Goal: Task Accomplishment & Management: Manage account settings

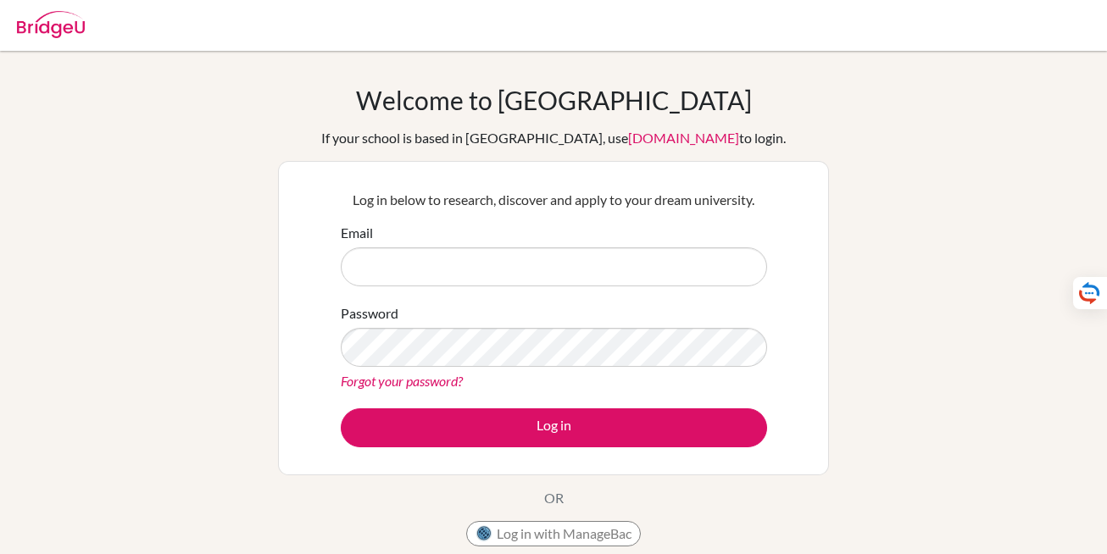
click at [714, 144] on div "If your school is based in [GEOGRAPHIC_DATA], use [DOMAIN_NAME] to login." at bounding box center [553, 138] width 465 height 20
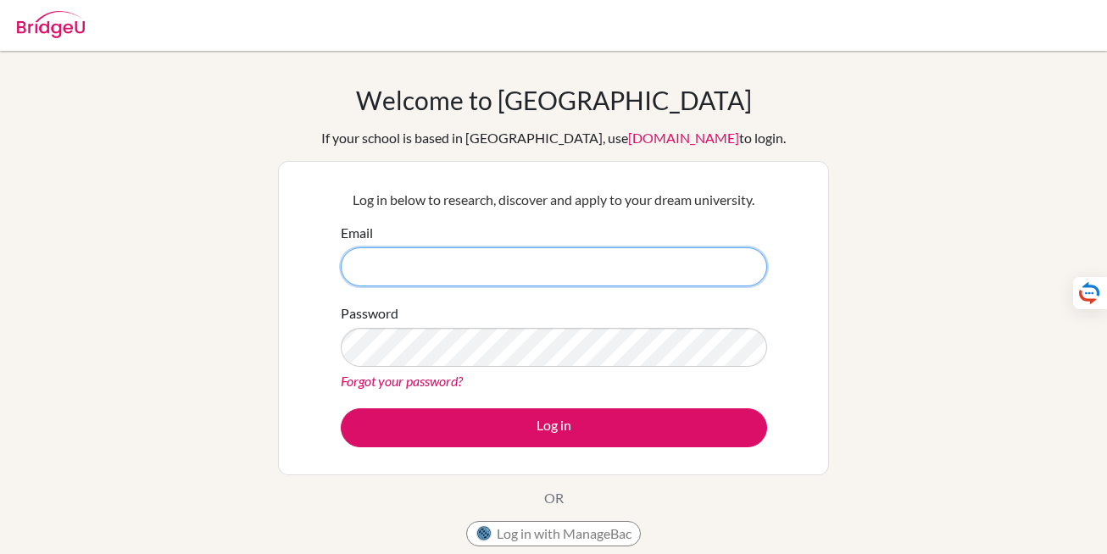
click at [542, 259] on input "Email" at bounding box center [554, 267] width 426 height 39
type input "rwashington@hiroshima-is.ac.jp"
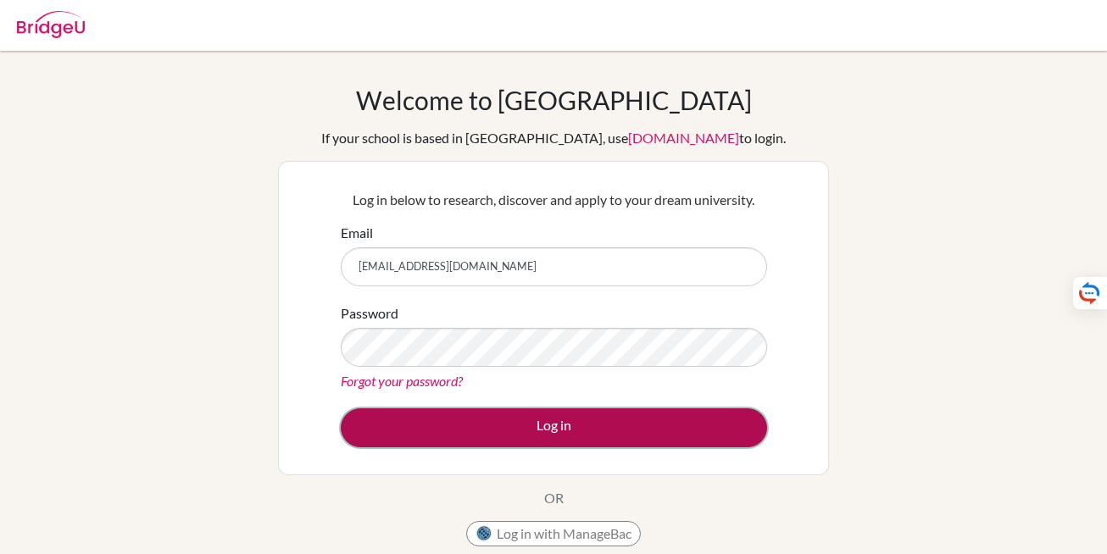
click at [589, 433] on button "Log in" at bounding box center [554, 428] width 426 height 39
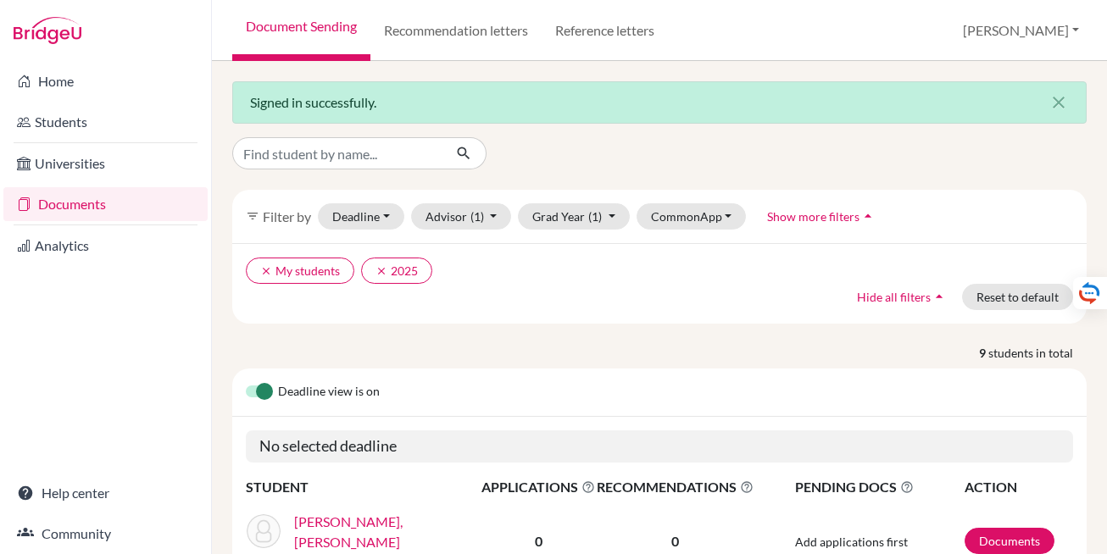
scroll to position [8, 0]
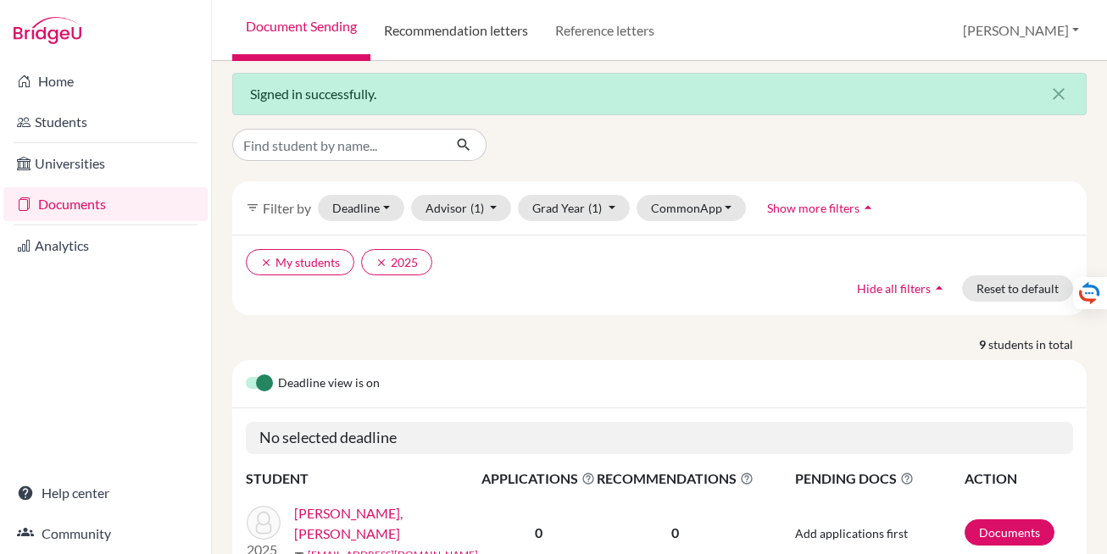
click at [481, 39] on link "Recommendation letters" at bounding box center [455, 30] width 171 height 61
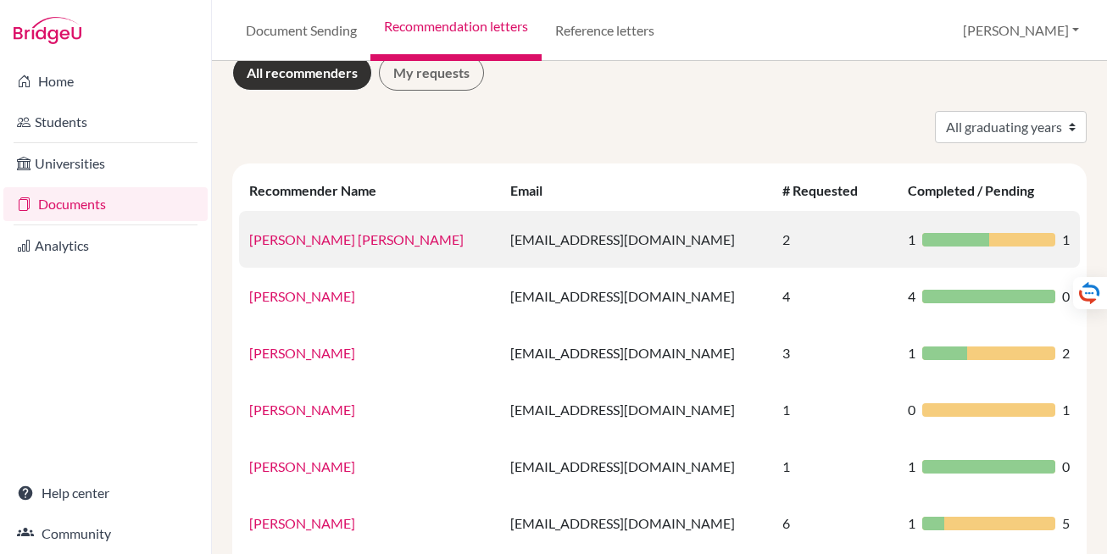
scroll to position [22, 0]
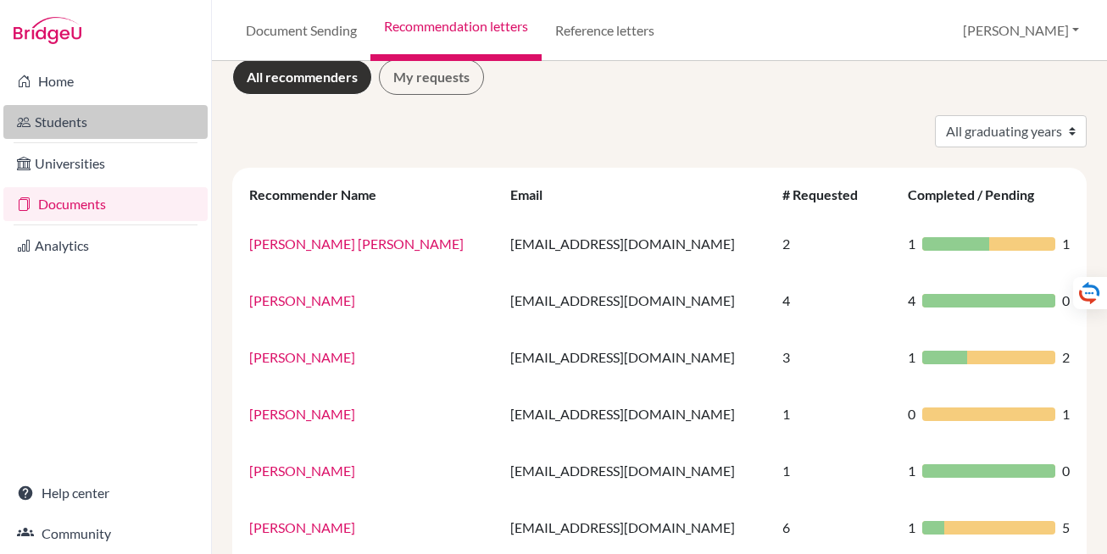
click at [67, 122] on link "Students" at bounding box center [105, 122] width 204 height 34
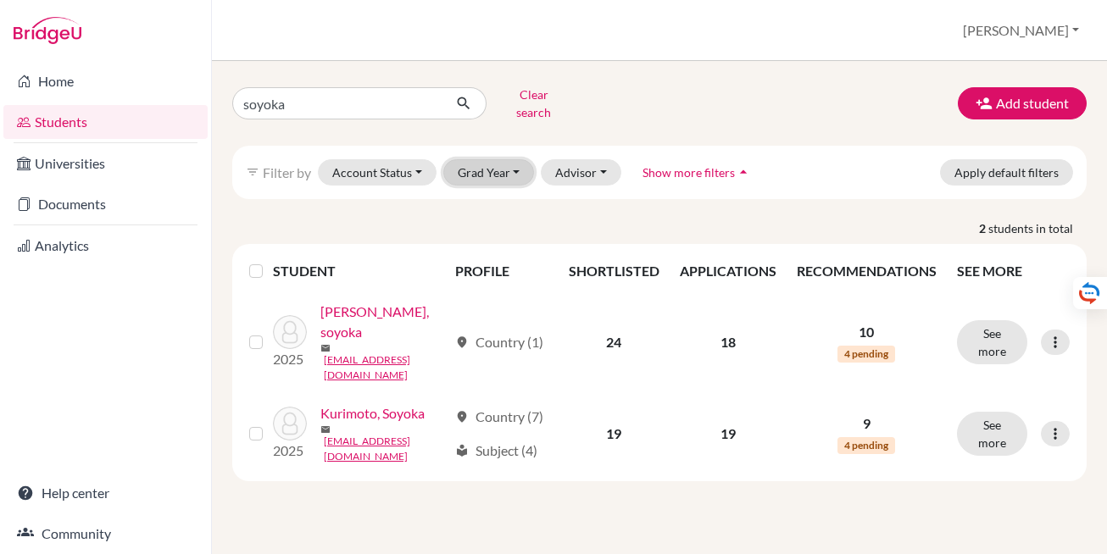
click at [528, 170] on button "Grad Year" at bounding box center [489, 172] width 92 height 26
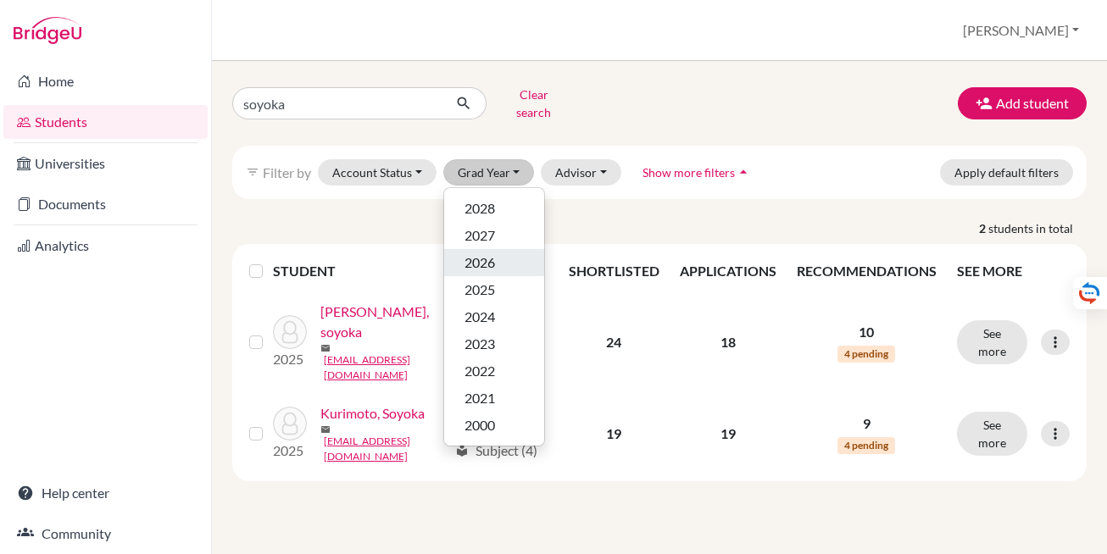
click at [508, 253] on div "2026" at bounding box center [494, 263] width 59 height 20
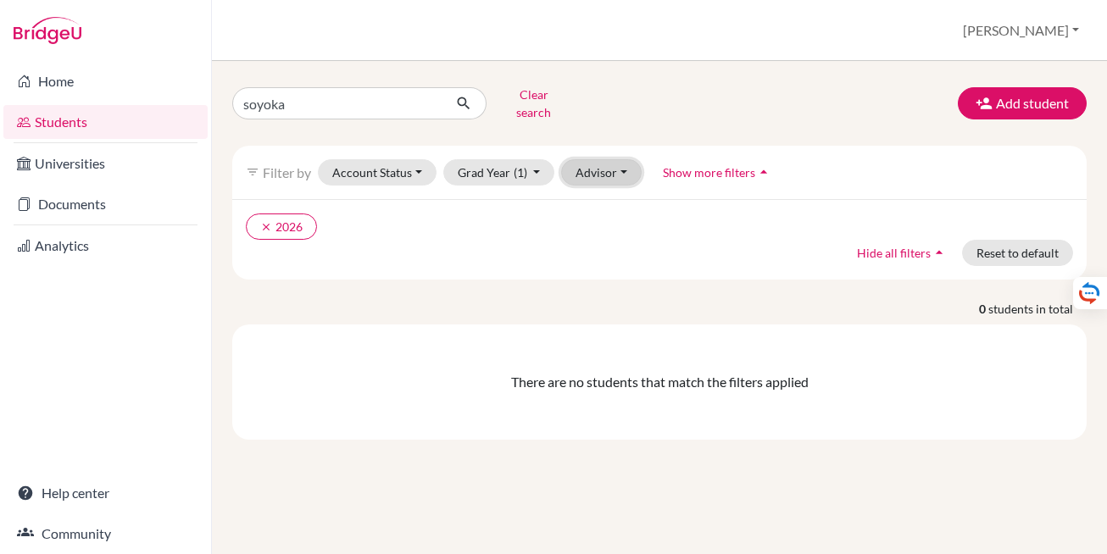
click at [615, 164] on button "Advisor" at bounding box center [601, 172] width 81 height 26
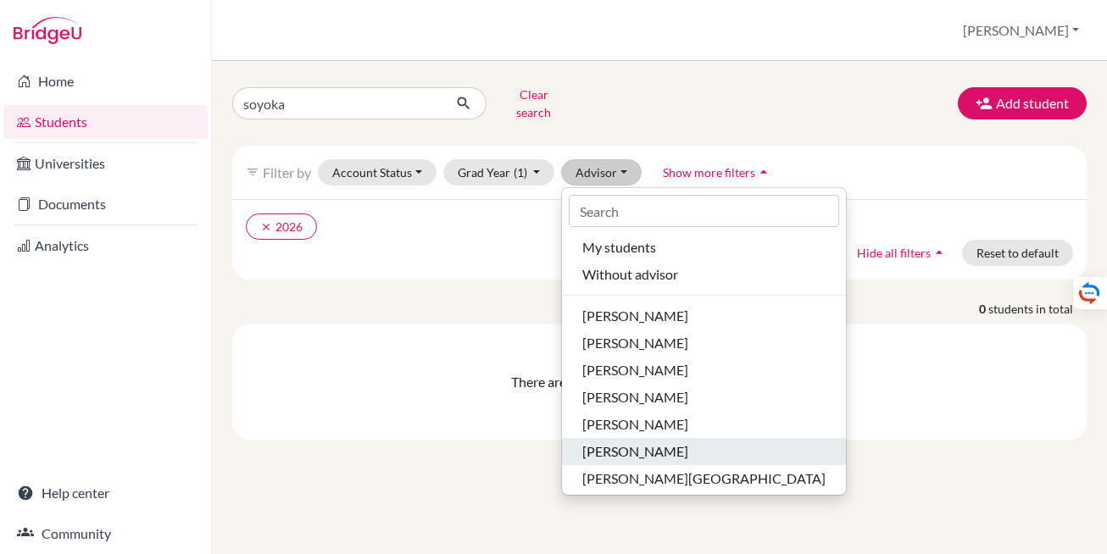
click at [626, 442] on span "Subeh, Lara" at bounding box center [635, 452] width 106 height 20
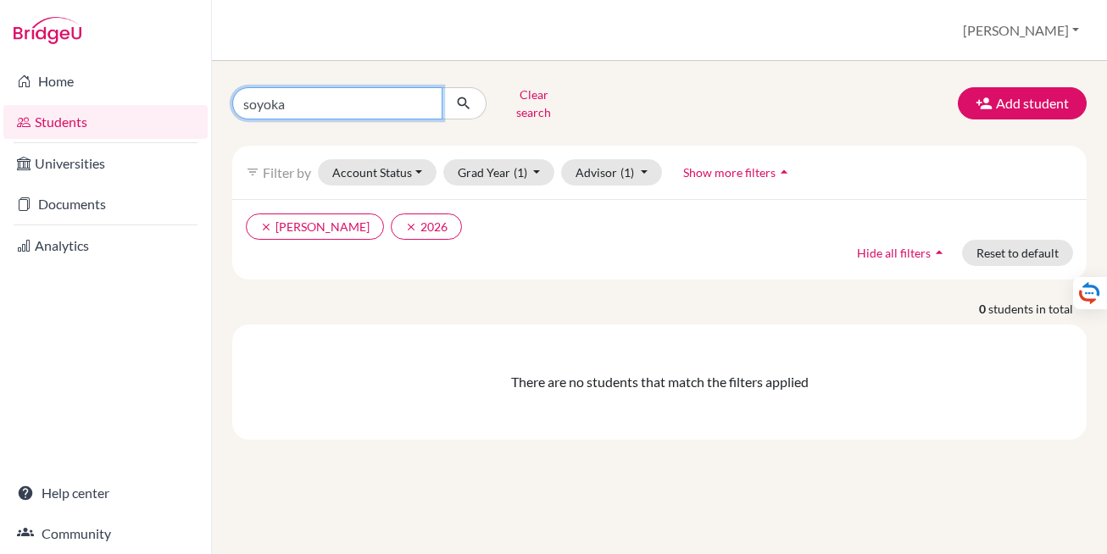
click at [383, 92] on input "soyoka" at bounding box center [337, 103] width 210 height 32
click at [442, 87] on button "submit" at bounding box center [464, 103] width 45 height 32
click at [475, 103] on button "submit" at bounding box center [464, 103] width 45 height 32
click at [462, 102] on icon "submit" at bounding box center [463, 103] width 17 height 17
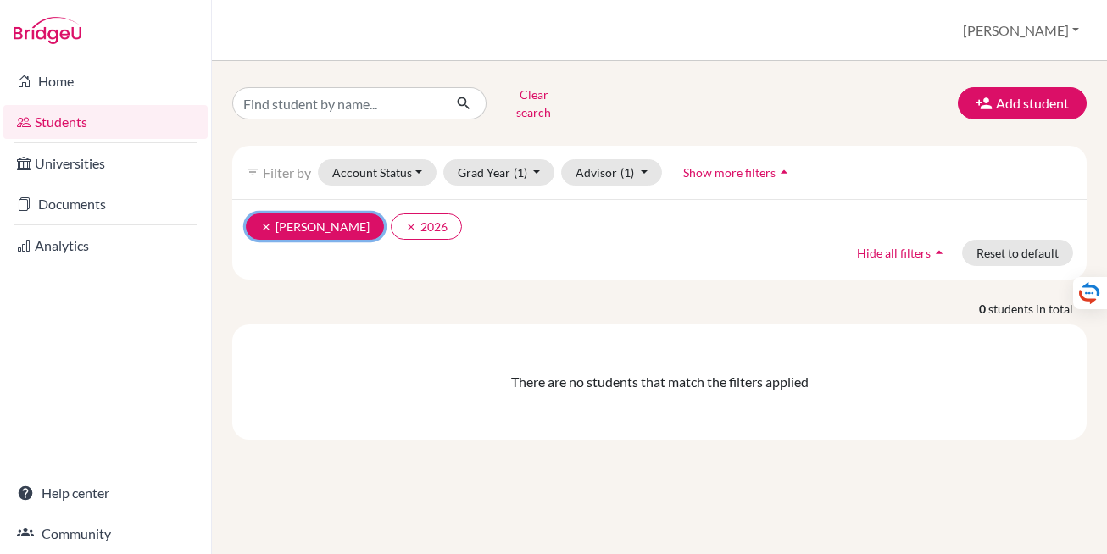
click at [259, 220] on button "clear Subeh, Lara" at bounding box center [315, 227] width 138 height 26
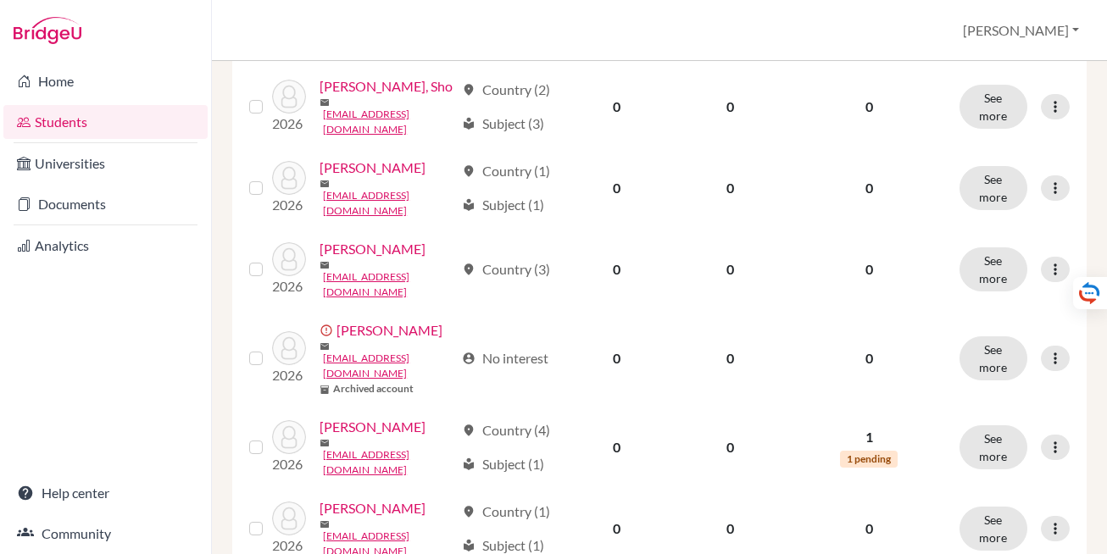
scroll to position [666, 0]
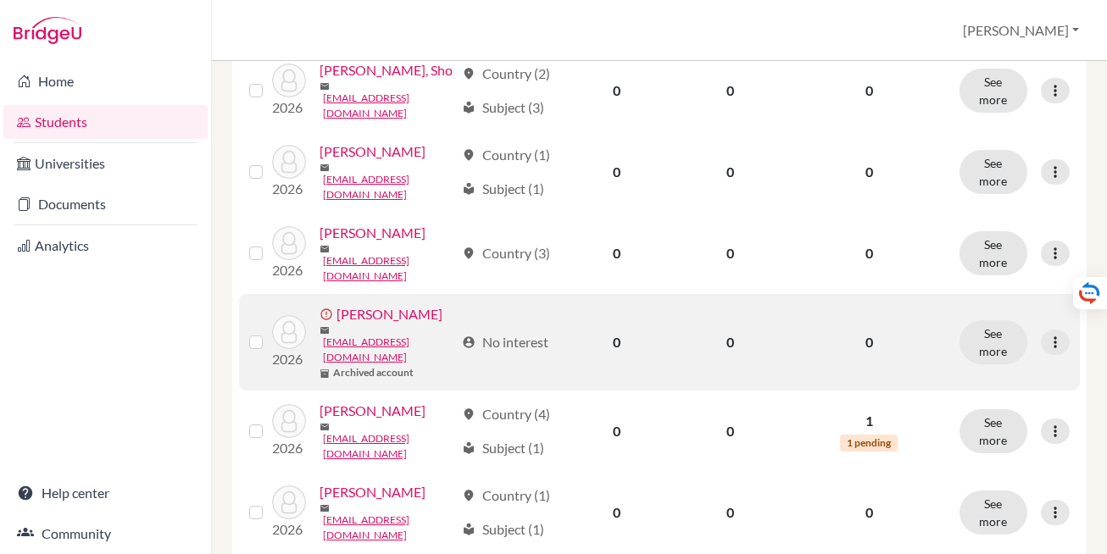
click at [372, 304] on link "[PERSON_NAME]" at bounding box center [390, 314] width 106 height 20
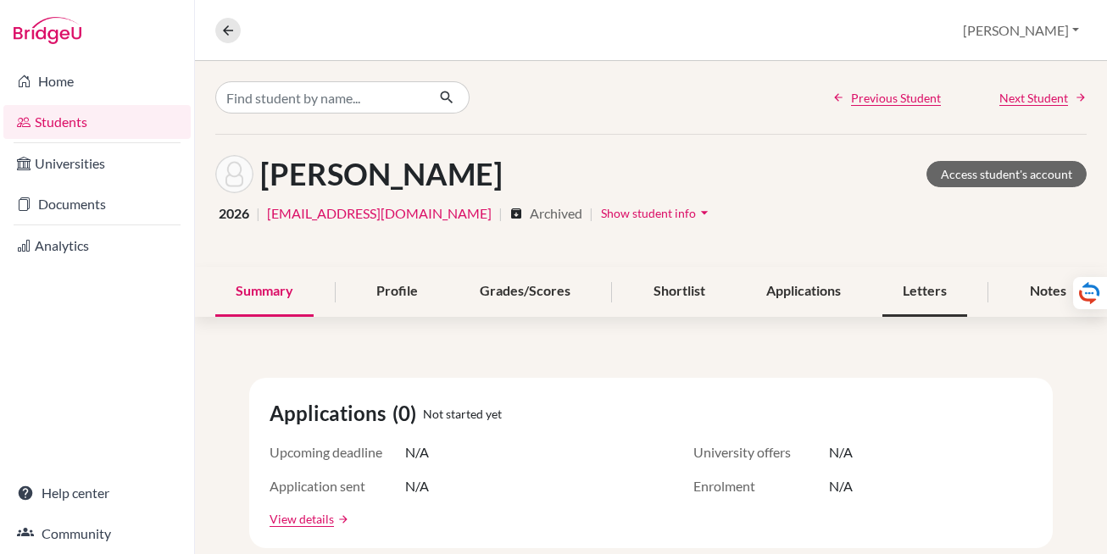
click at [933, 300] on div "Letters" at bounding box center [924, 292] width 85 height 50
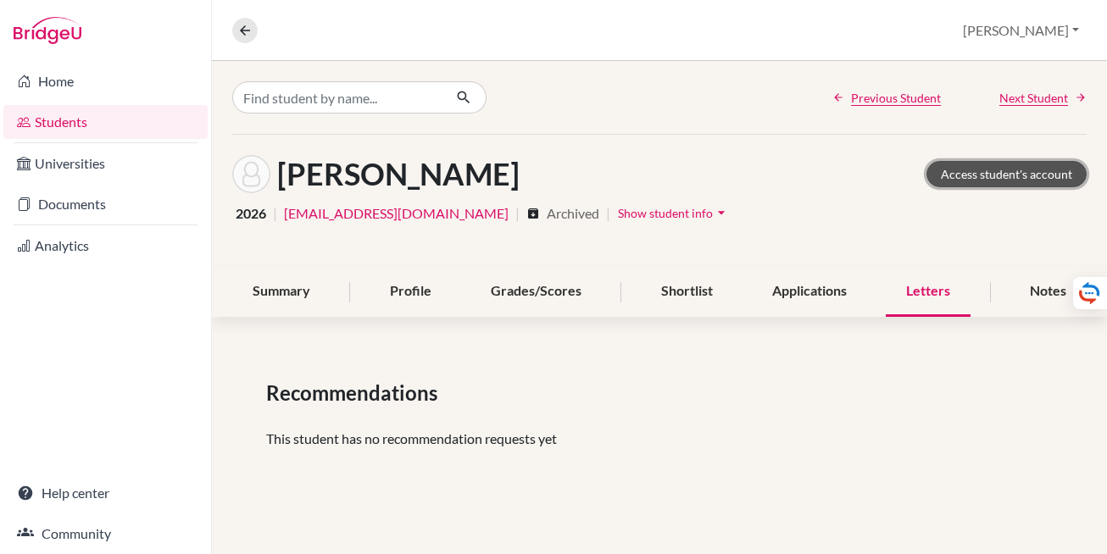
click at [955, 174] on link "Access student's account" at bounding box center [1006, 174] width 160 height 26
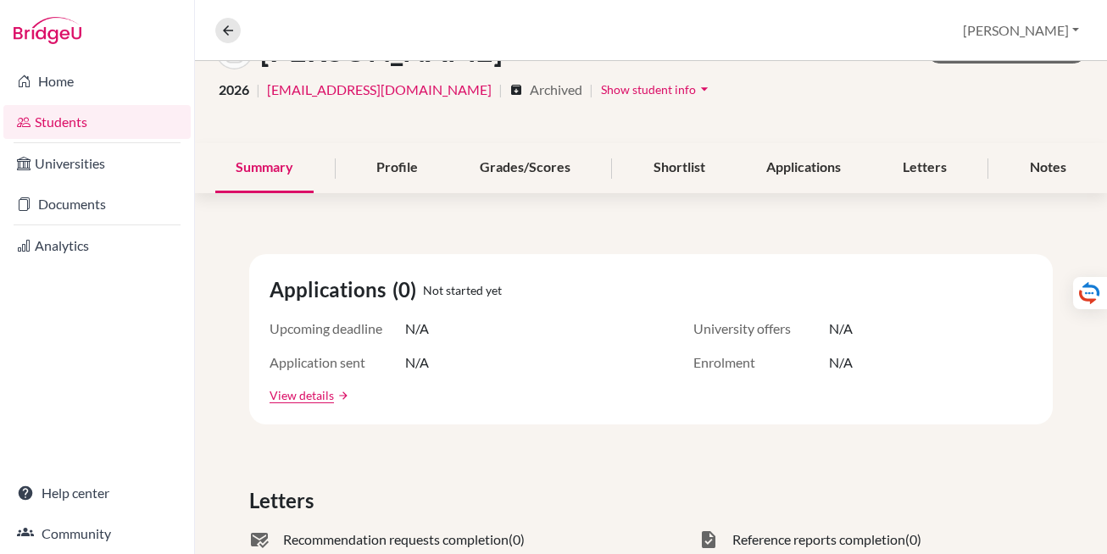
scroll to position [129, 0]
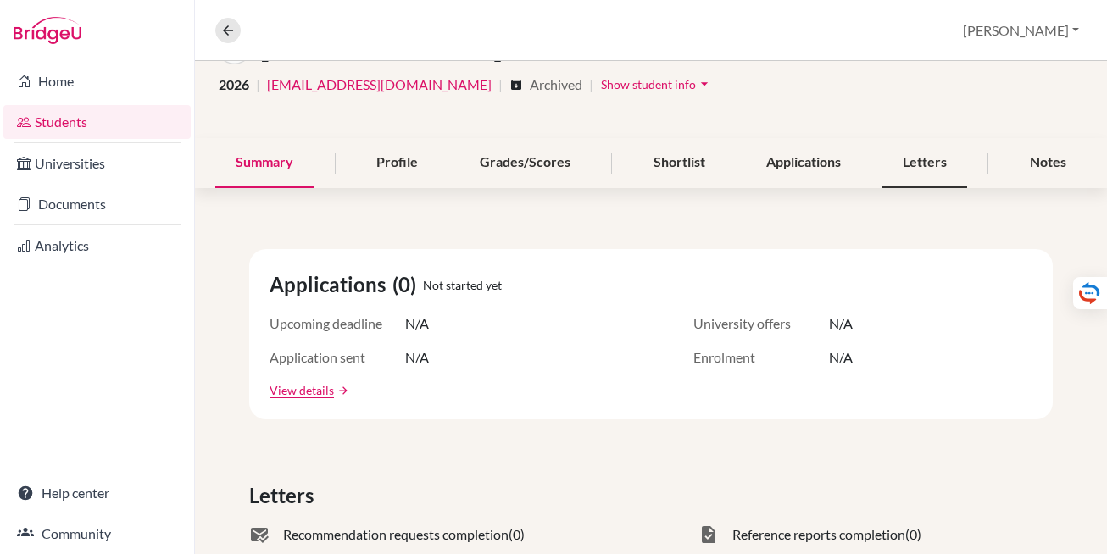
click at [932, 161] on div "Letters" at bounding box center [924, 163] width 85 height 50
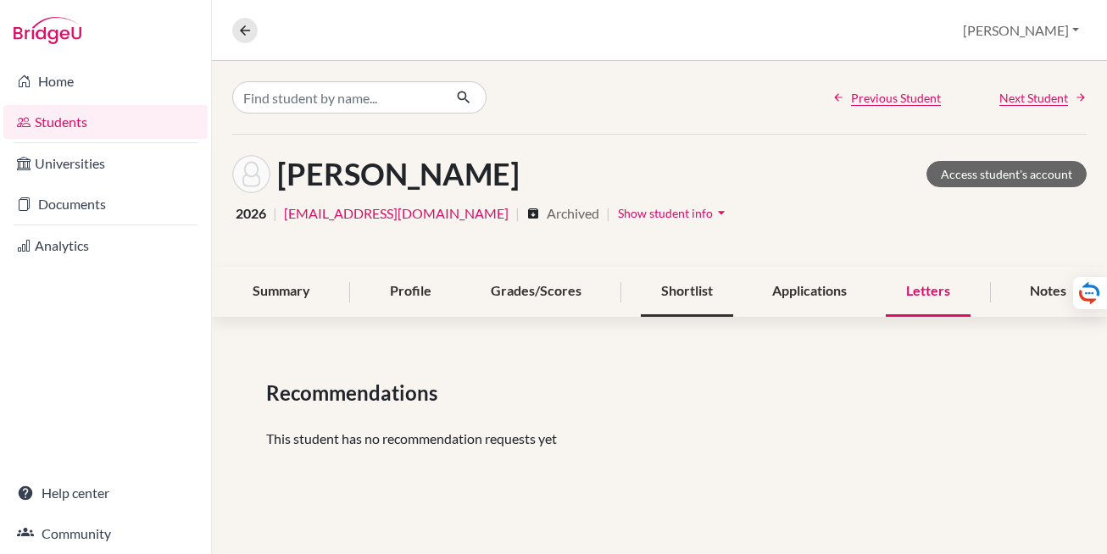
click at [709, 303] on div "Shortlist" at bounding box center [687, 292] width 92 height 50
click at [915, 294] on div "Letters" at bounding box center [928, 292] width 85 height 50
click at [293, 296] on div "Summary" at bounding box center [281, 292] width 98 height 50
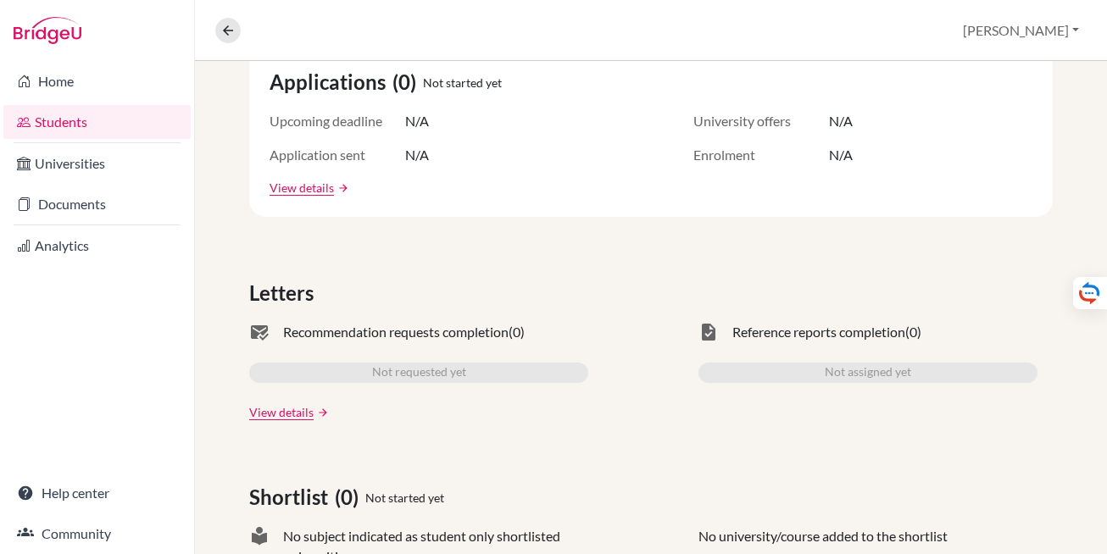
scroll to position [382, 0]
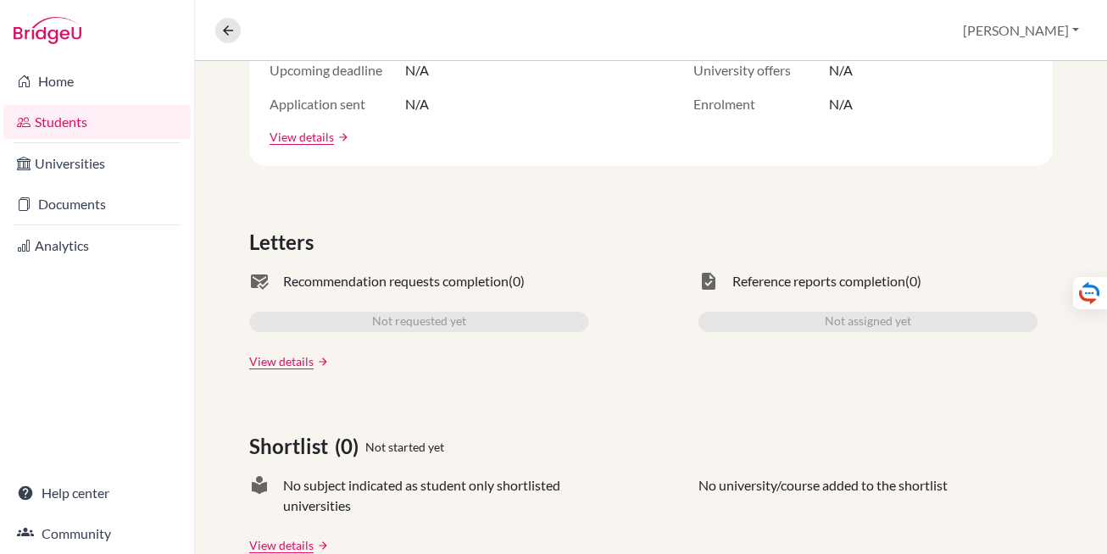
click at [401, 326] on span "Not requested yet" at bounding box center [419, 322] width 94 height 20
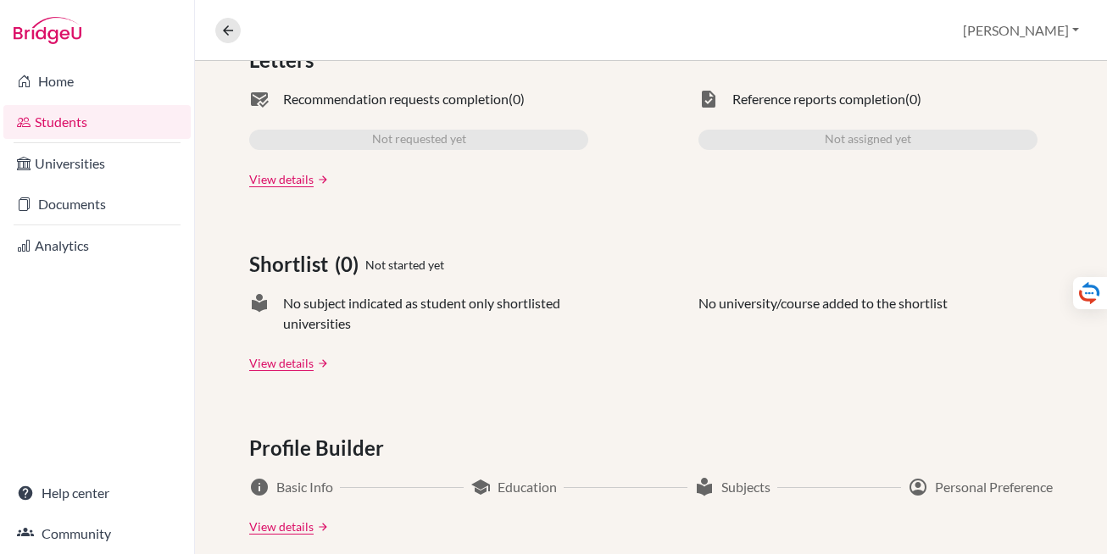
scroll to position [575, 0]
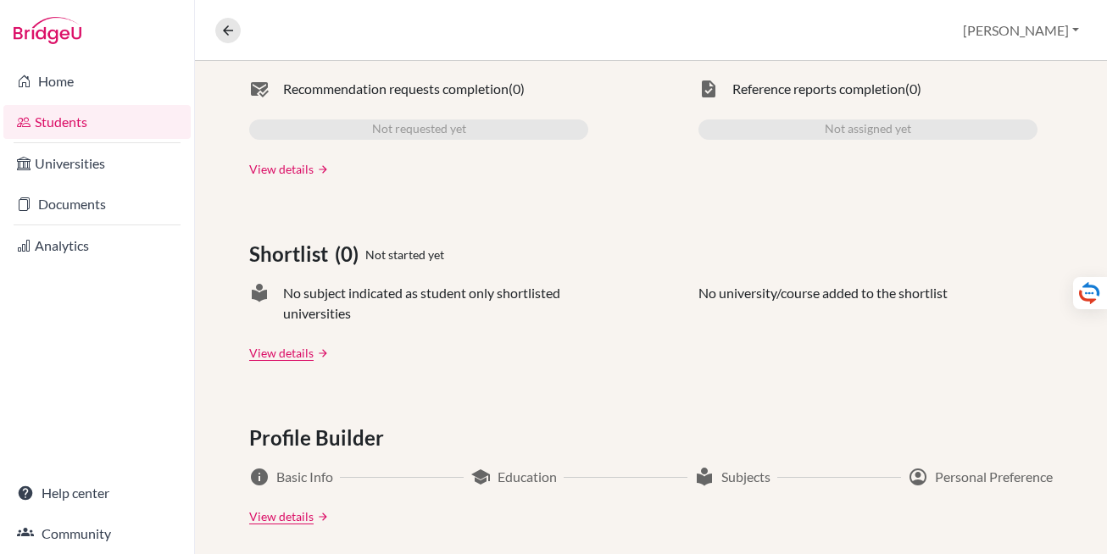
click at [299, 165] on link "View details" at bounding box center [281, 169] width 64 height 18
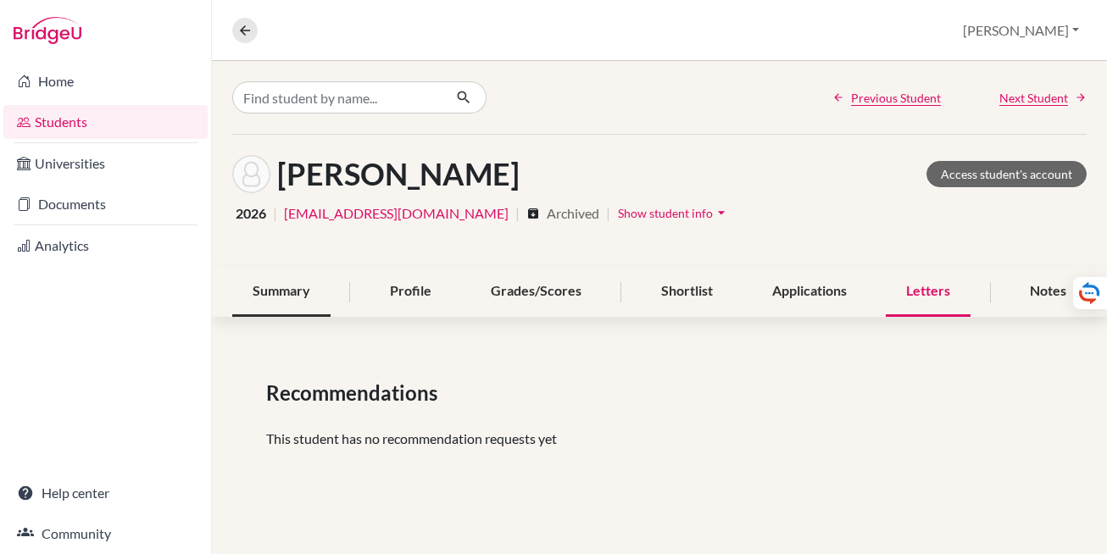
click at [293, 289] on div "Summary" at bounding box center [281, 292] width 98 height 50
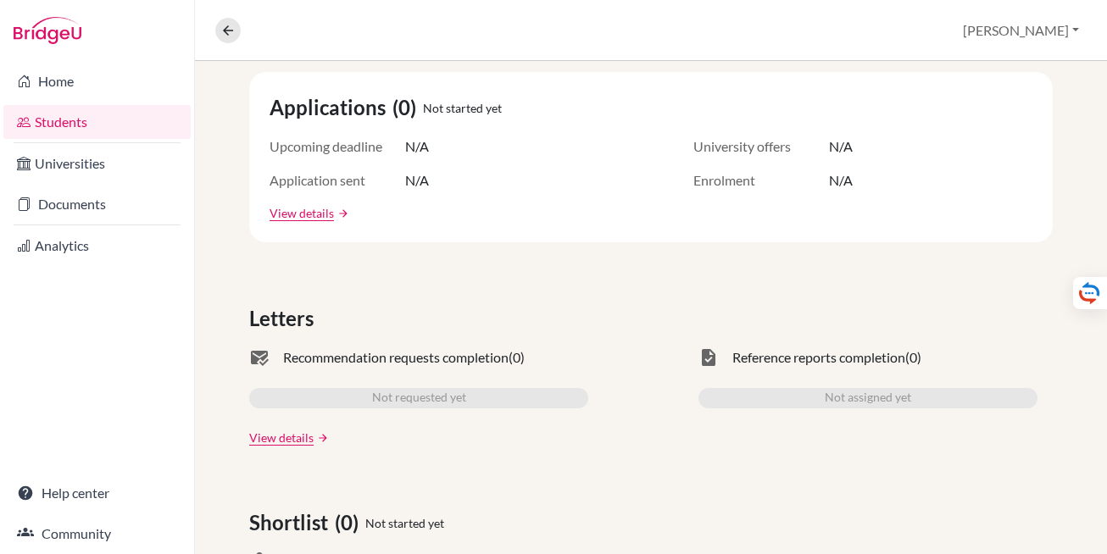
scroll to position [331, 0]
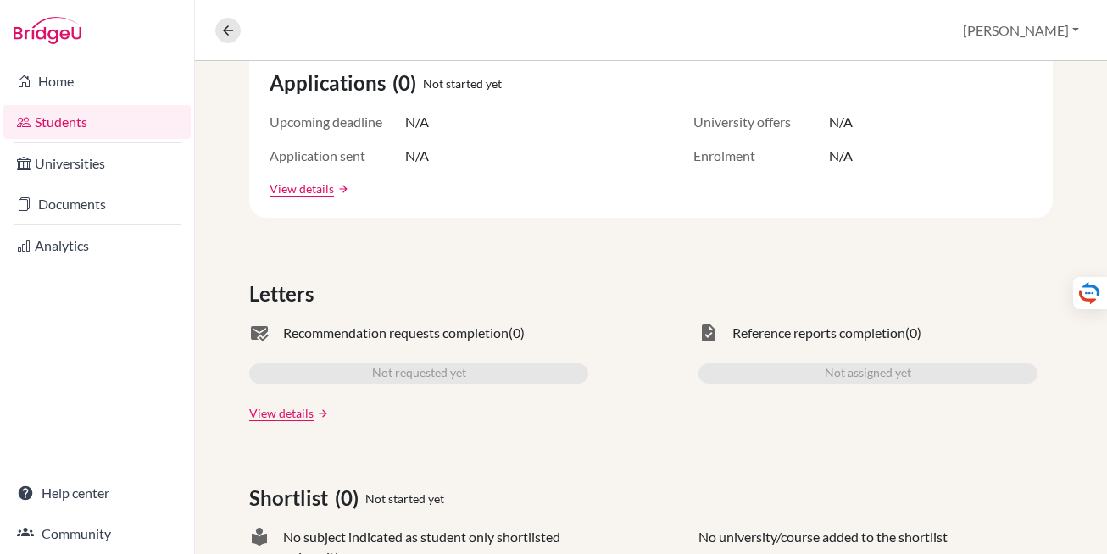
click at [338, 373] on div "Not requested yet" at bounding box center [418, 374] width 339 height 20
